Goal: Consume media (video, audio)

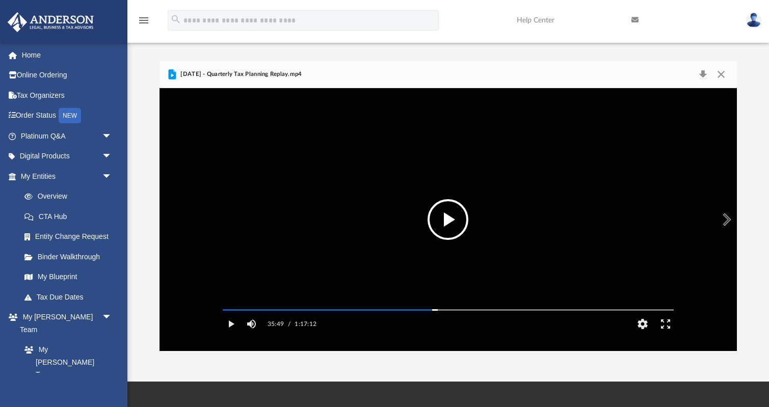
scroll to position [231, 577]
drag, startPoint x: 629, startPoint y: 150, endPoint x: 628, endPoint y: 144, distance: 6.7
click at [629, 149] on video "File preview" at bounding box center [447, 220] width 467 height 234
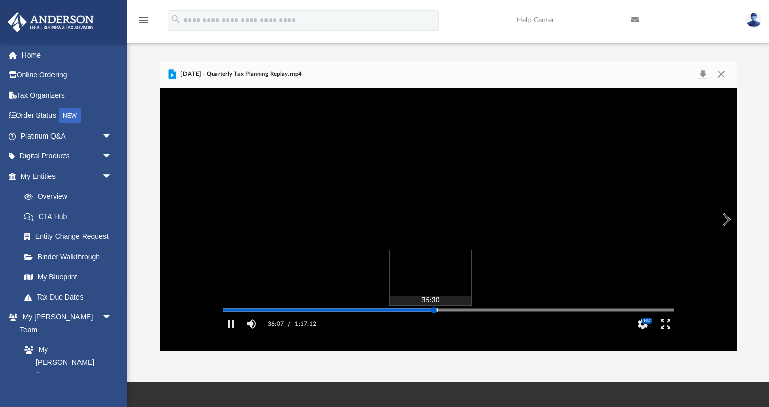
click at [430, 324] on div "Autoplay Disabled Speed Normal Quality Auto Subtitles/CC Off Audio Autoplay Dis…" at bounding box center [447, 219] width 577 height 263
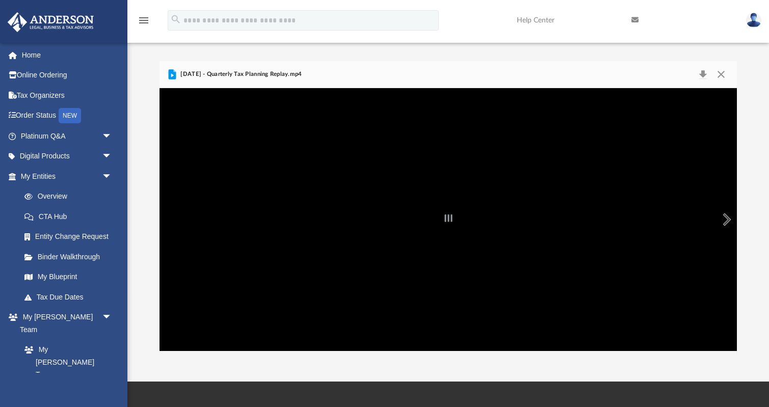
scroll to position [15, 0]
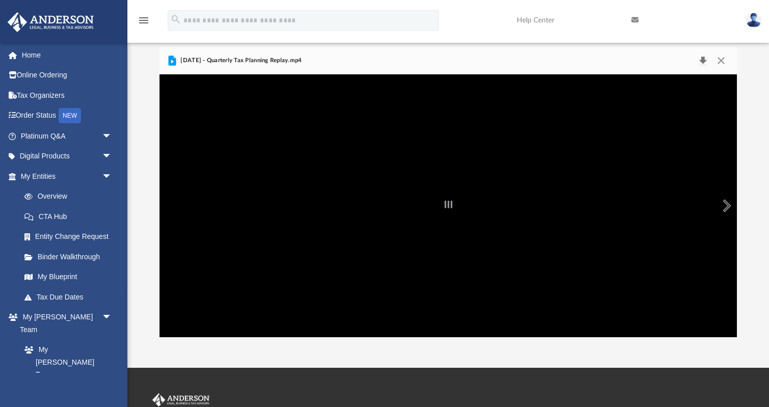
click at [701, 58] on button "Download" at bounding box center [702, 60] width 18 height 14
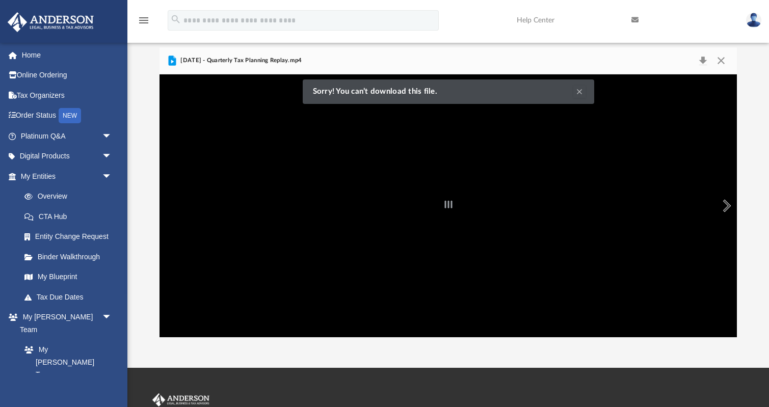
click at [522, 60] on div "[DATE] - Quarterly Tax Planning Replay.mp4" at bounding box center [447, 60] width 577 height 27
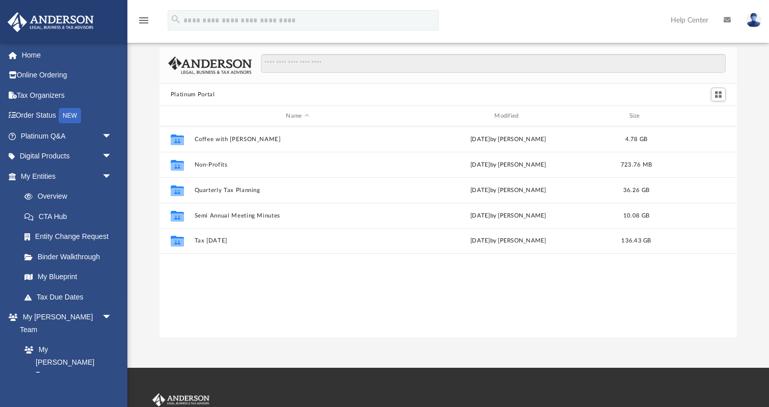
scroll to position [231, 577]
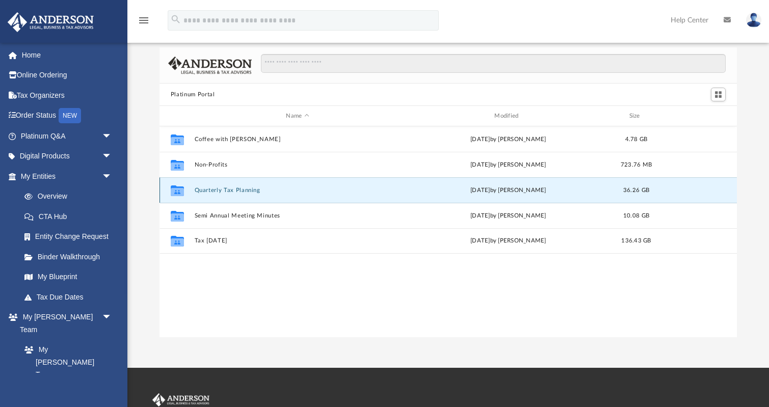
click at [235, 190] on button "Quarterly Tax Planning" at bounding box center [297, 190] width 206 height 7
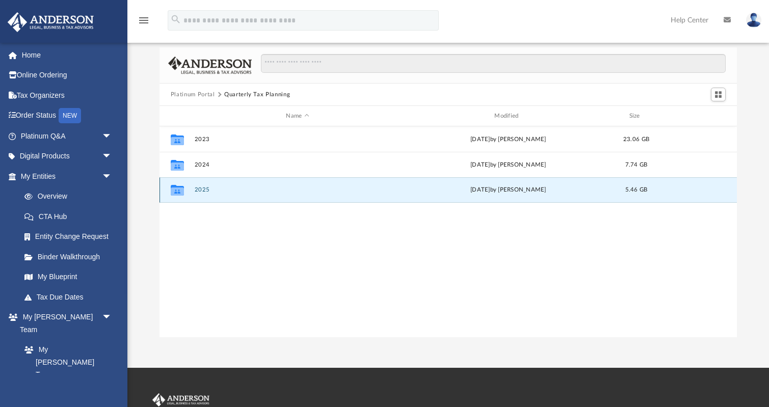
click at [208, 190] on button "2025" at bounding box center [297, 189] width 206 height 7
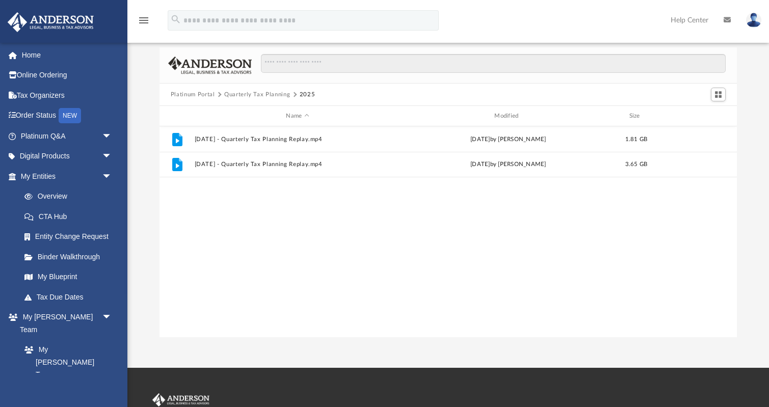
click at [209, 188] on div "File [DATE] - Quarterly Tax Planning Replay.mp4 [DATE] by [PERSON_NAME] 1.81 GB…" at bounding box center [447, 231] width 577 height 211
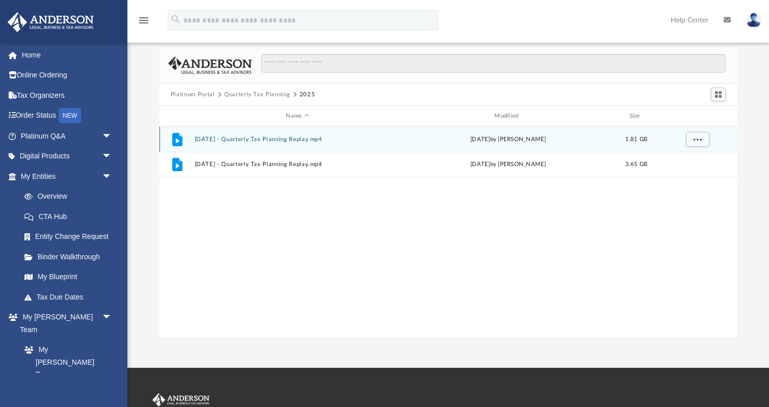
click at [325, 141] on button "[DATE] - Quarterly Tax Planning Replay.mp4" at bounding box center [297, 139] width 206 height 7
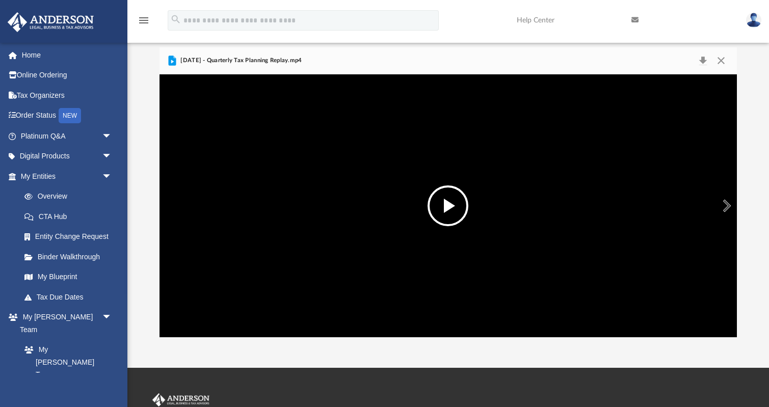
click at [454, 208] on button "File preview" at bounding box center [447, 205] width 41 height 41
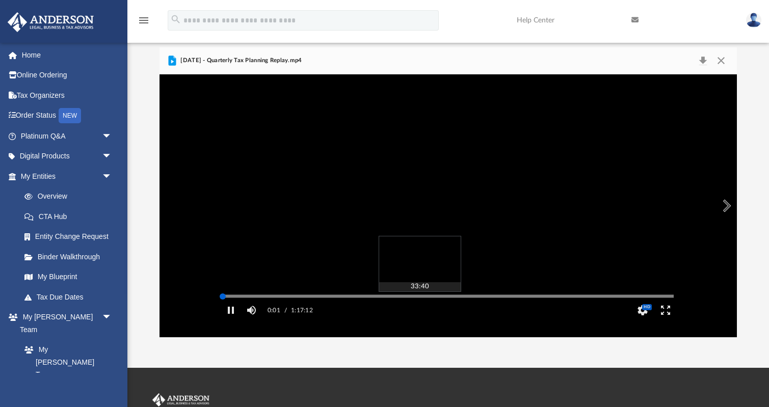
click at [419, 310] on div "Autoplay Disabled Speed Normal Quality Auto Subtitles/CC Off Audio Autoplay Dis…" at bounding box center [447, 205] width 577 height 263
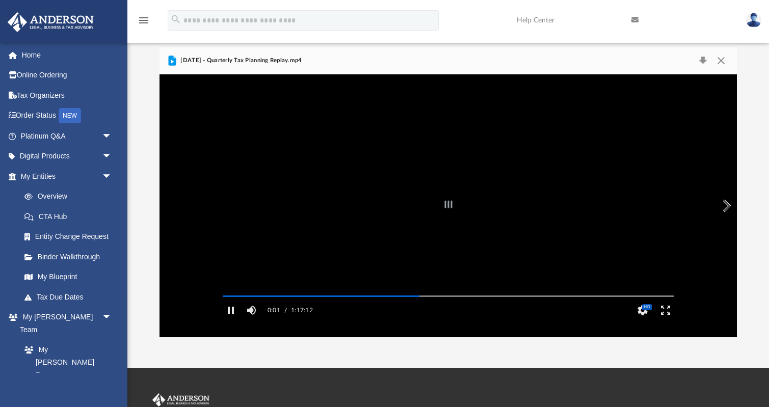
scroll to position [0, 0]
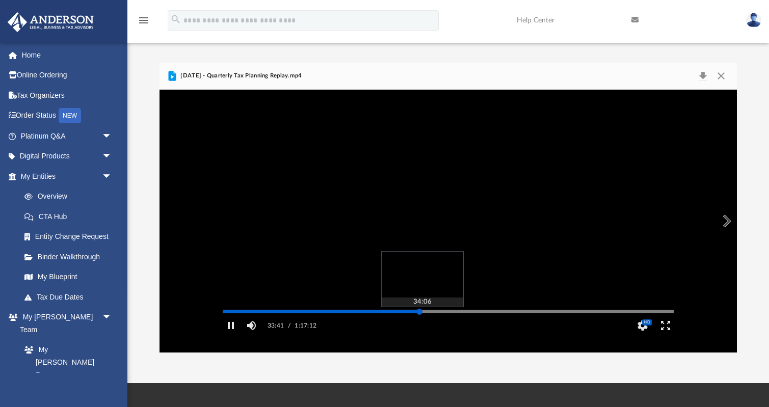
click at [411, 315] on div "Media Slider" at bounding box center [447, 311] width 467 height 8
click at [408, 326] on div "Autoplay Disabled Speed Normal Quality Auto Subtitles/CC Off Audio Autoplay Dis…" at bounding box center [447, 221] width 577 height 263
click at [403, 327] on div "Autoplay Disabled Speed Normal Quality Auto Subtitles/CC Off Audio Autoplay Dis…" at bounding box center [447, 221] width 577 height 263
click at [395, 327] on div "Autoplay Disabled Speed Normal Quality Auto Subtitles/CC Off Audio Autoplay Dis…" at bounding box center [447, 221] width 577 height 263
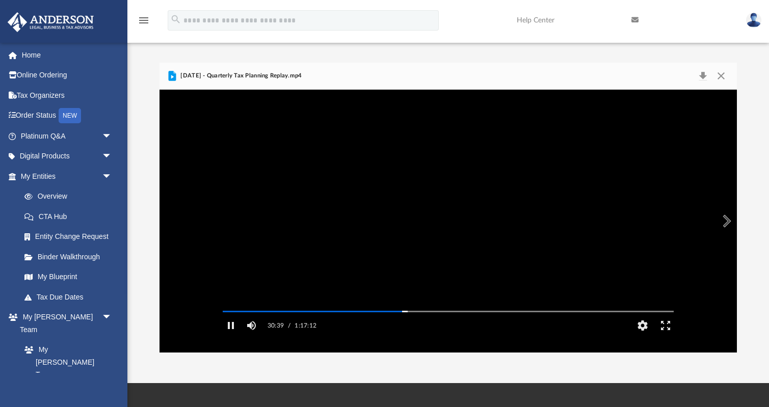
click at [519, 185] on video "File preview" at bounding box center [447, 221] width 467 height 234
